Goal: Task Accomplishment & Management: Use online tool/utility

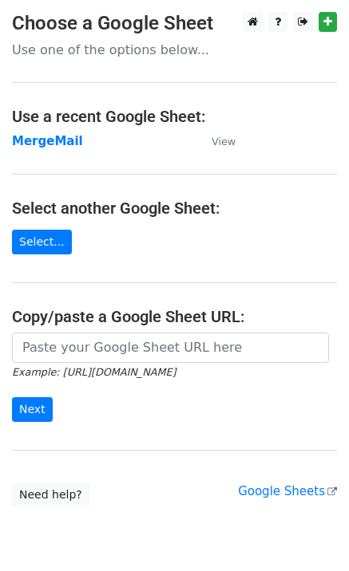
click at [49, 147] on strong "MergeMail" at bounding box center [47, 141] width 71 height 14
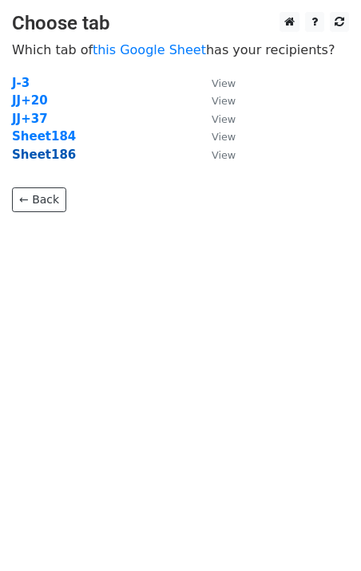
click at [46, 158] on strong "Sheet186" at bounding box center [44, 155] width 64 height 14
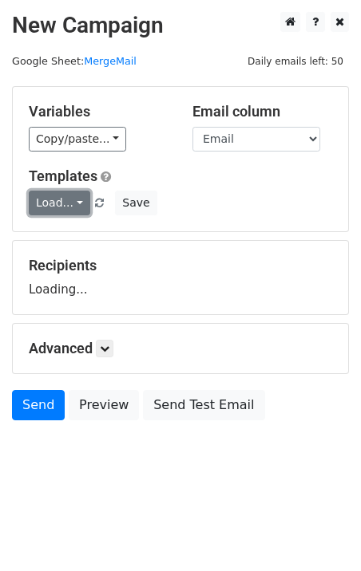
click at [62, 208] on link "Load..." at bounding box center [59, 203] width 61 height 25
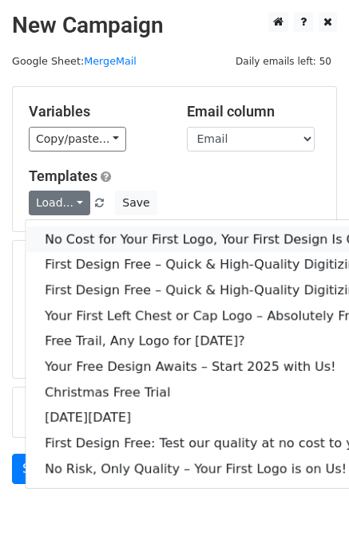
click at [90, 230] on link "No Cost for Your First Logo, Your First Design Is On Us!" at bounding box center [217, 240] width 383 height 26
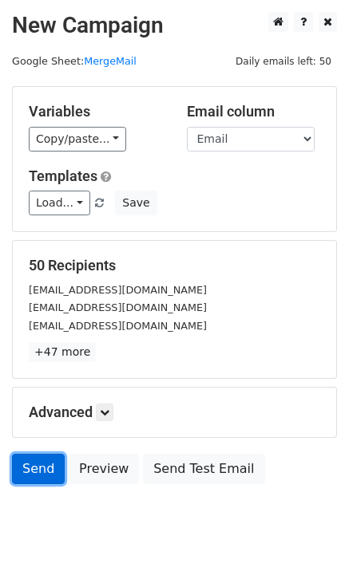
click at [41, 469] on link "Send" at bounding box center [38, 469] width 53 height 30
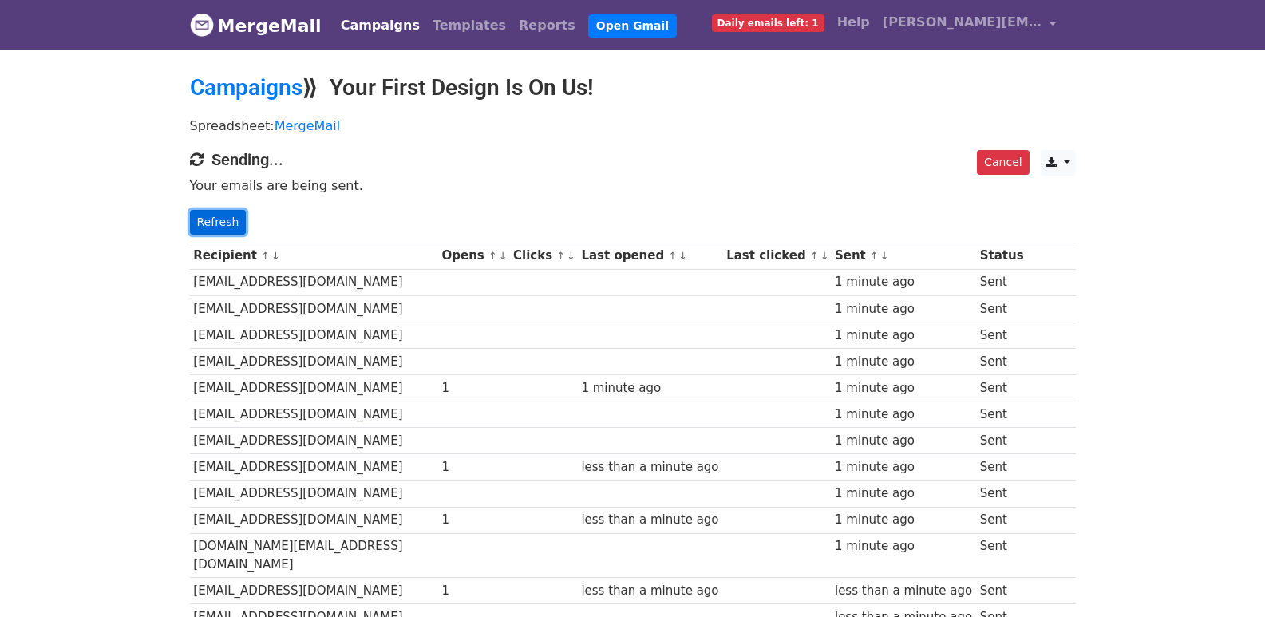
click at [218, 227] on link "Refresh" at bounding box center [218, 222] width 57 height 25
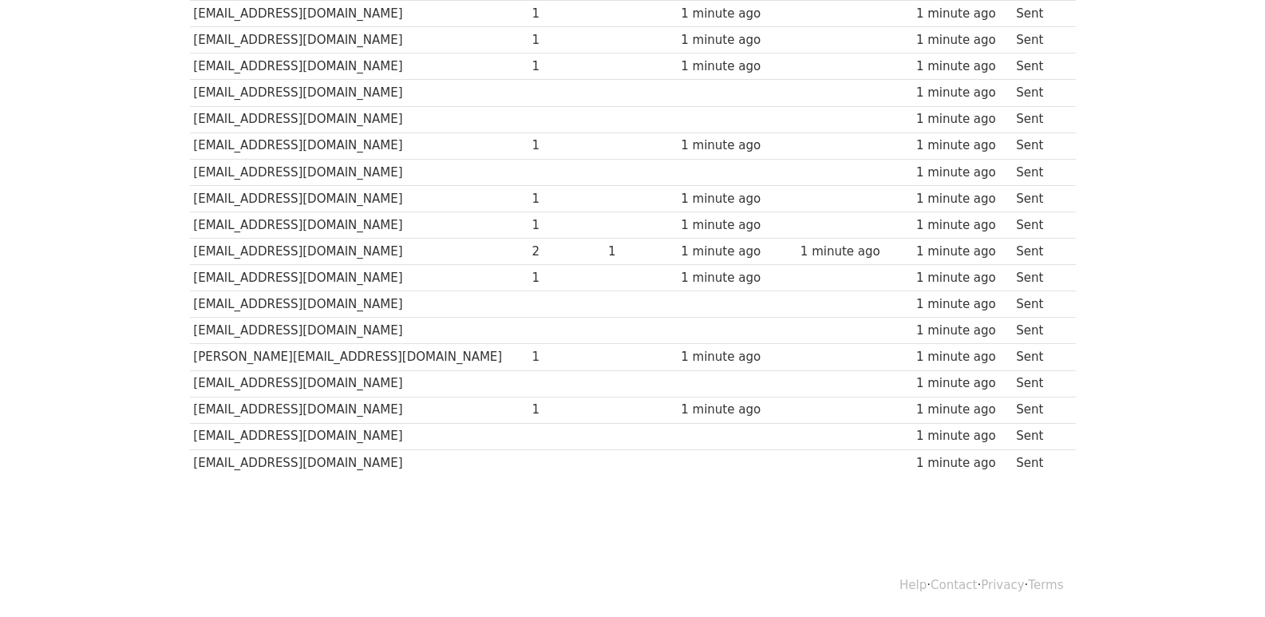
scroll to position [1111, 0]
